Goal: Complete application form

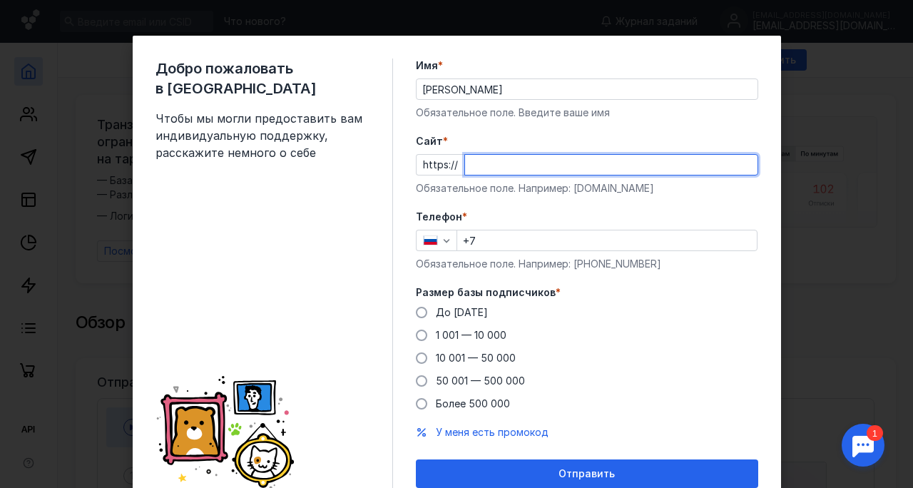
scroll to position [1, 0]
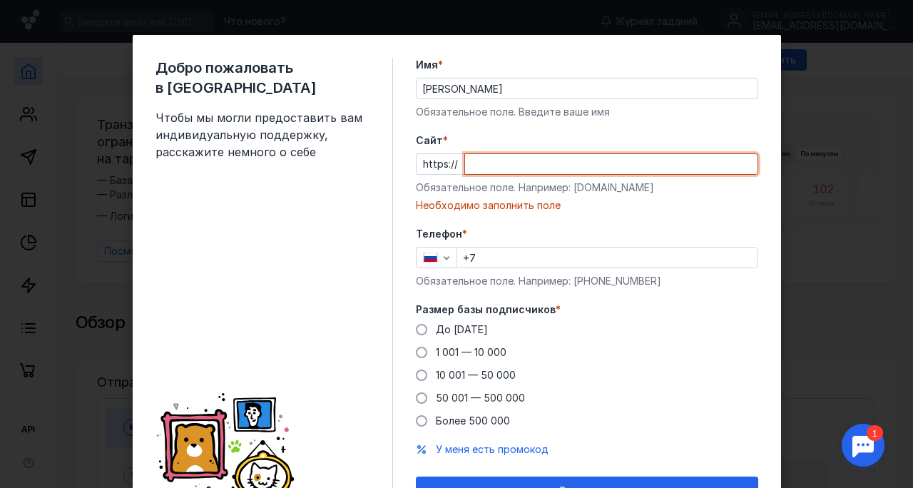
paste input "[DOMAIN_NAME][URL]"
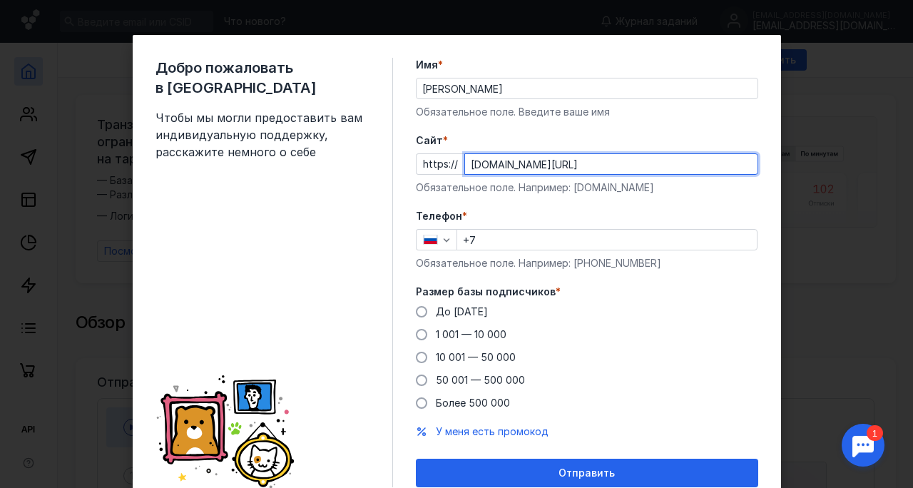
type input "[DOMAIN_NAME][URL]"
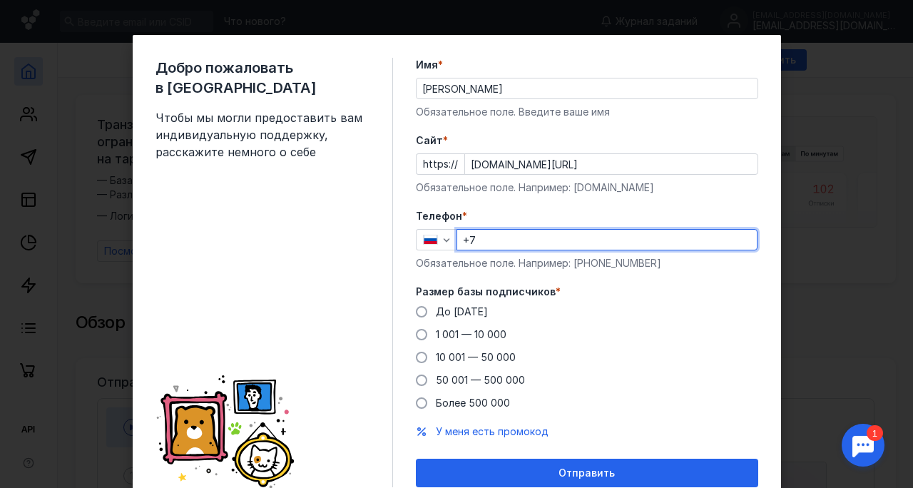
click at [525, 244] on input "+7" at bounding box center [607, 240] width 300 height 20
type input "[PHONE_NUMBER]"
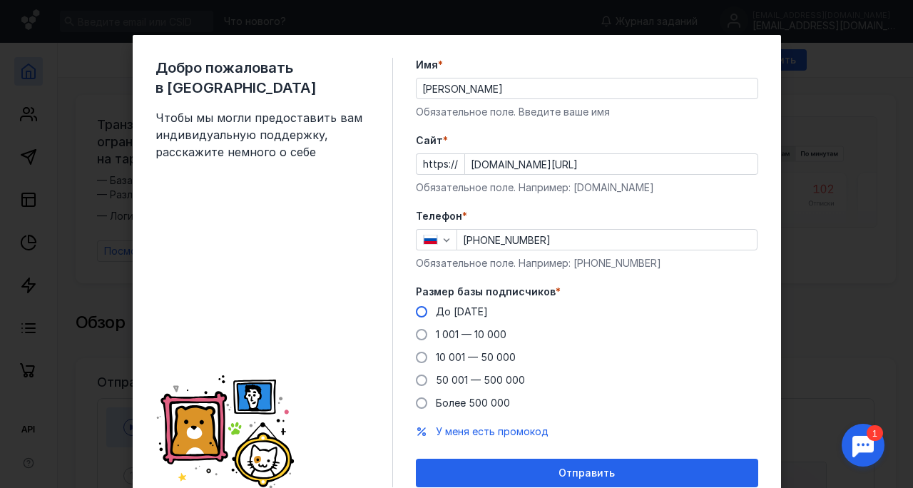
click at [430, 308] on label "До [DATE]" at bounding box center [452, 312] width 72 height 14
click at [0, 0] on input "До [DATE]" at bounding box center [0, 0] width 0 height 0
click at [467, 334] on span "1 001 — 10 000" at bounding box center [471, 334] width 71 height 12
click at [0, 0] on input "1 001 — 10 000" at bounding box center [0, 0] width 0 height 0
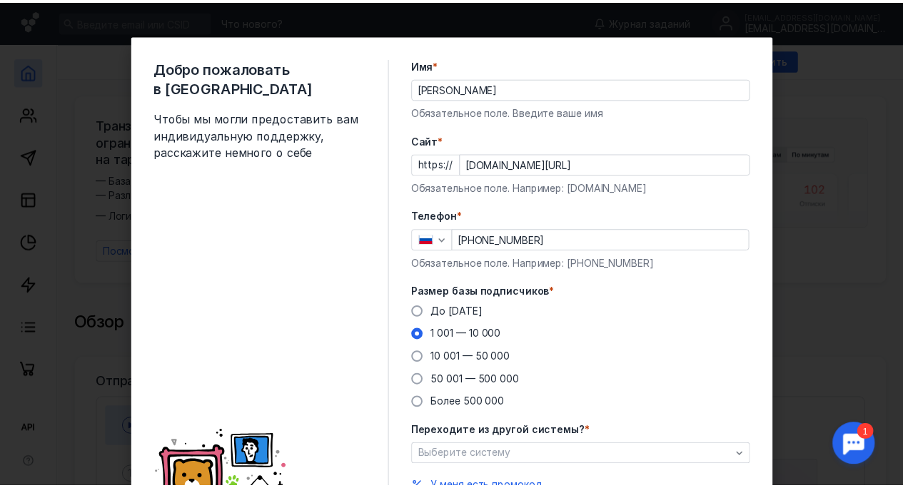
scroll to position [114, 0]
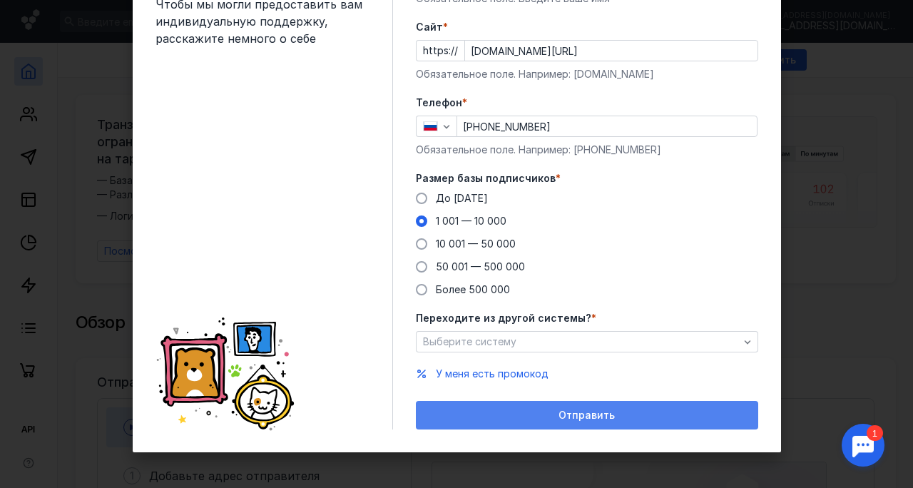
click at [571, 410] on span "Отправить" at bounding box center [587, 416] width 56 height 12
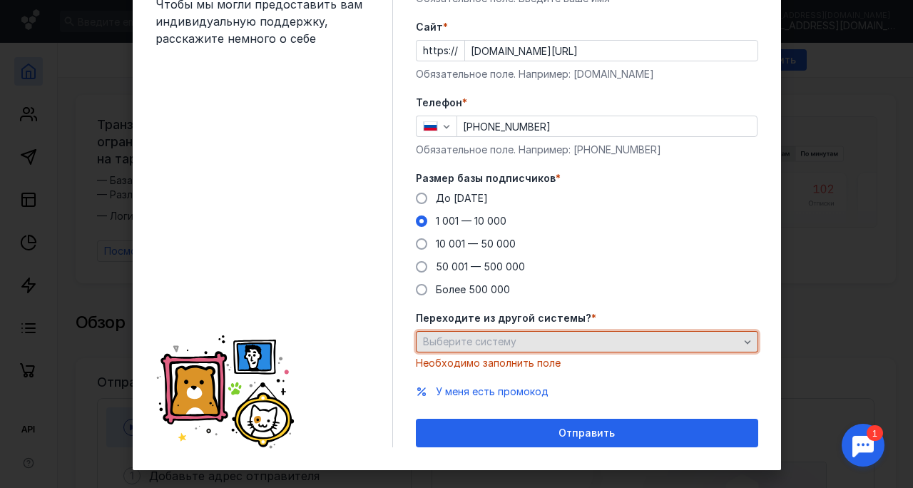
click at [517, 344] on div "Выберите систему" at bounding box center [581, 342] width 323 height 12
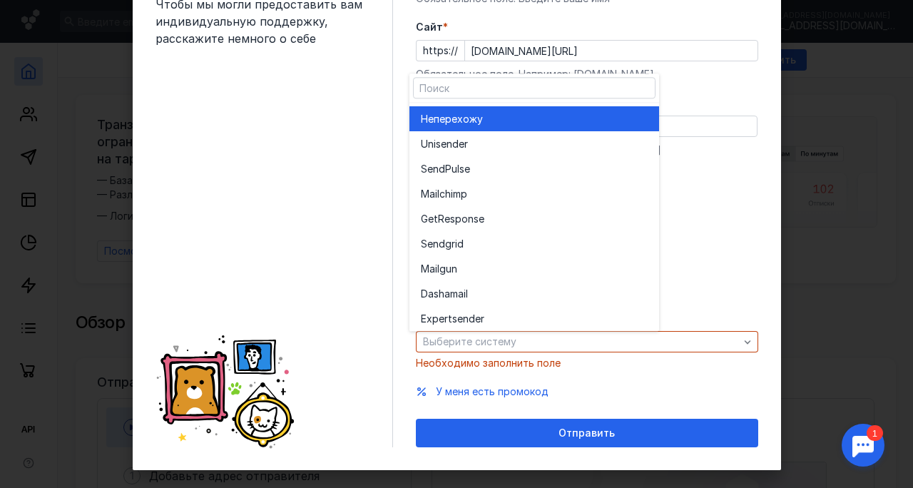
click at [468, 118] on span "перехожу" at bounding box center [458, 119] width 49 height 14
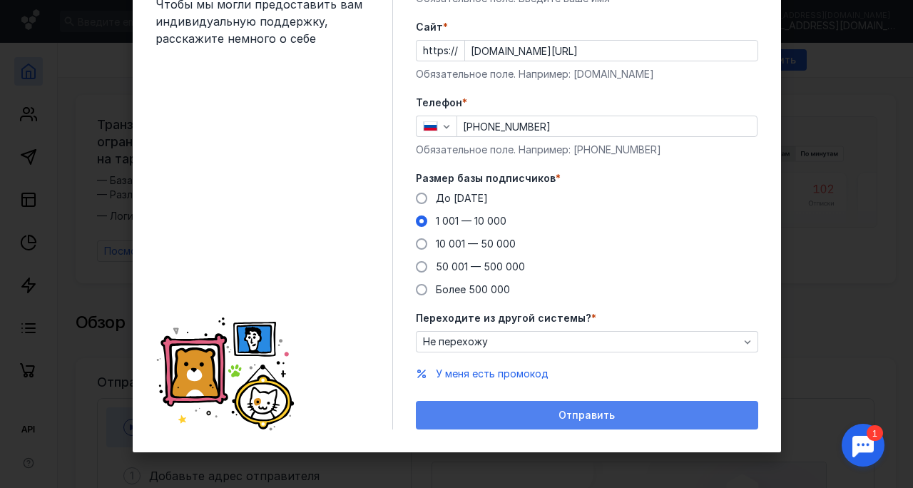
click at [509, 421] on div "Отправить" at bounding box center [587, 415] width 342 height 29
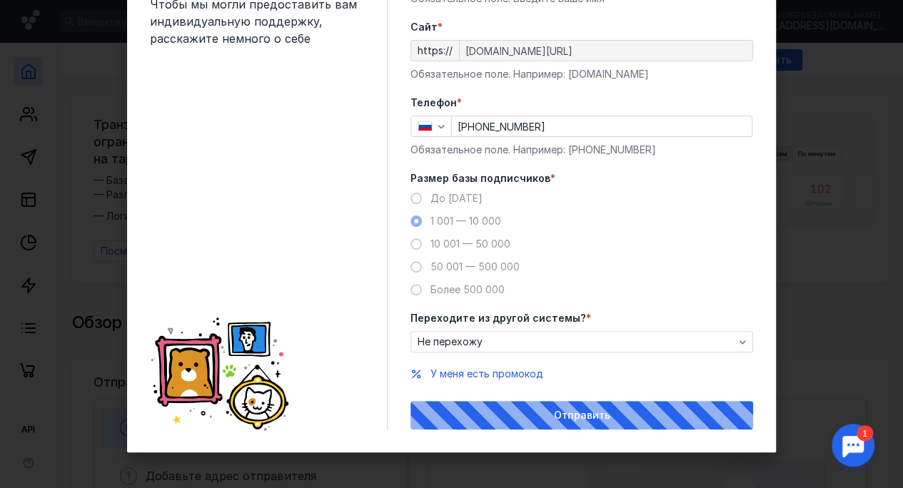
scroll to position [0, 0]
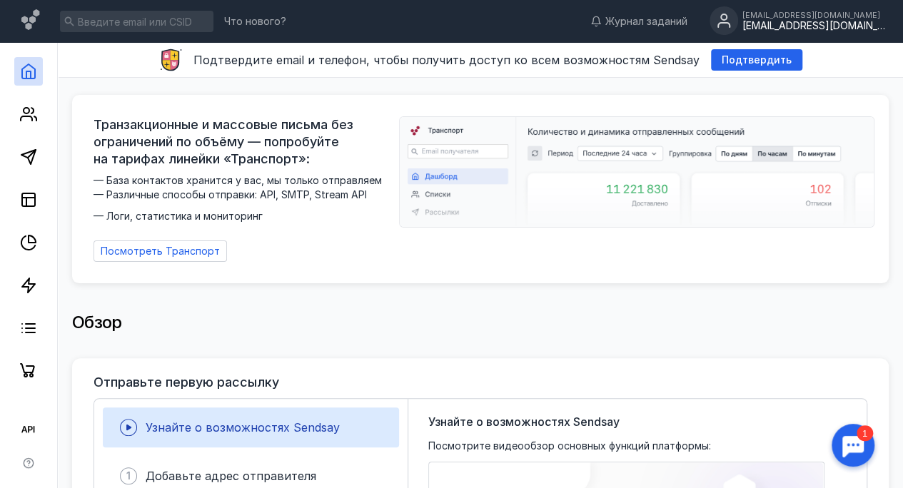
click at [829, 26] on div "[EMAIL_ADDRESS][DOMAIN_NAME]" at bounding box center [813, 26] width 143 height 12
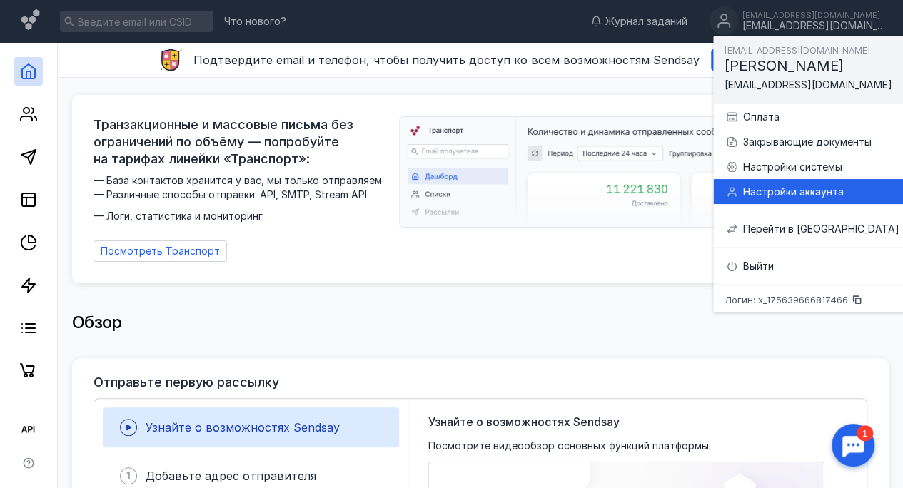
click at [752, 186] on div "Настройки аккаунта" at bounding box center [820, 192] width 156 height 14
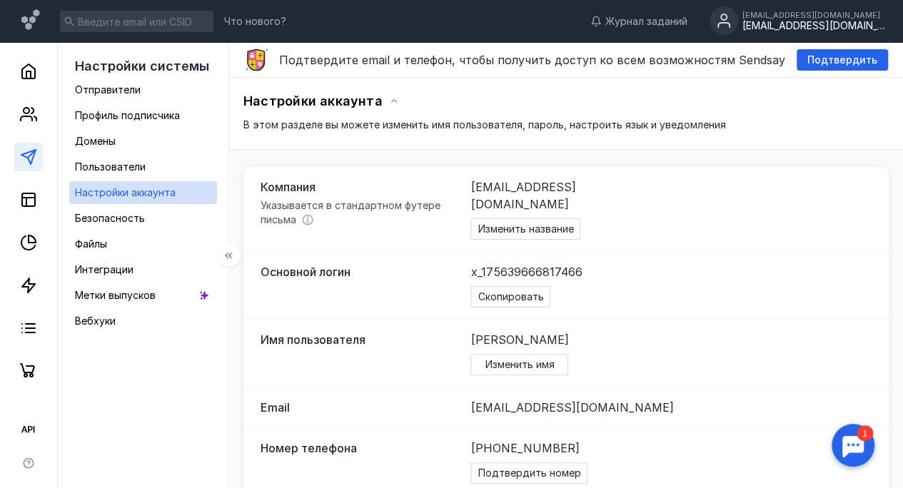
click at [37, 155] on link at bounding box center [28, 157] width 29 height 29
